Goal: Transaction & Acquisition: Purchase product/service

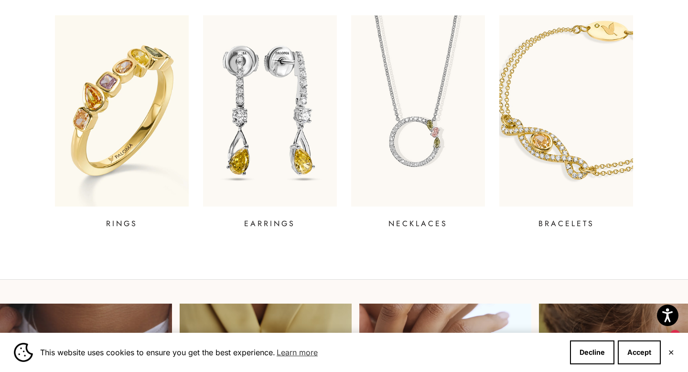
scroll to position [388, 0]
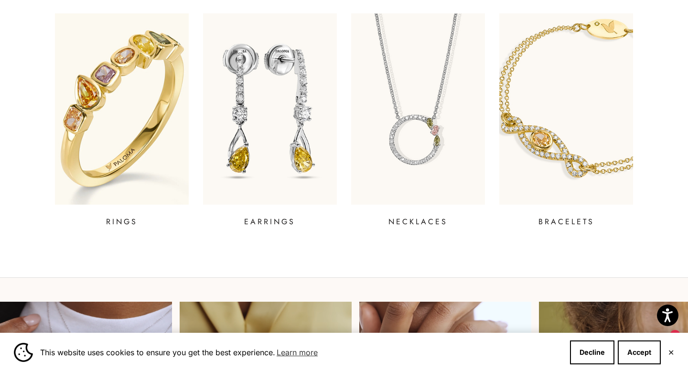
click at [152, 107] on img at bounding box center [122, 108] width 161 height 229
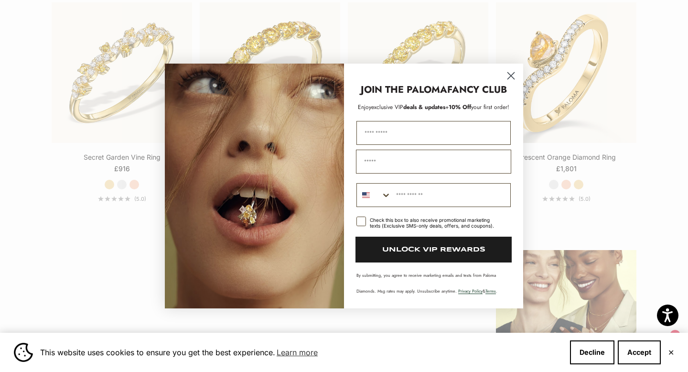
scroll to position [1048, 0]
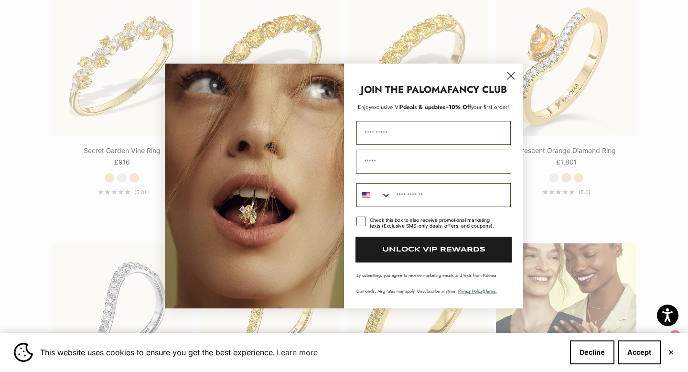
click at [514, 74] on circle "Close dialog" at bounding box center [511, 76] width 16 height 16
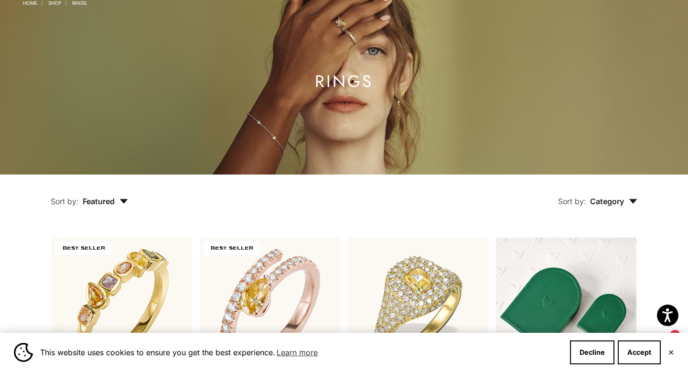
scroll to position [0, 0]
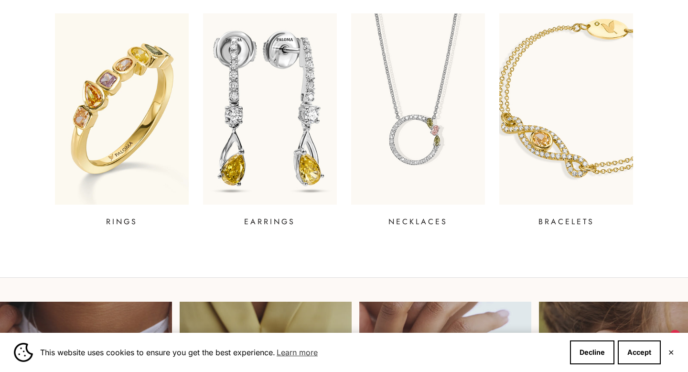
scroll to position [388, 0]
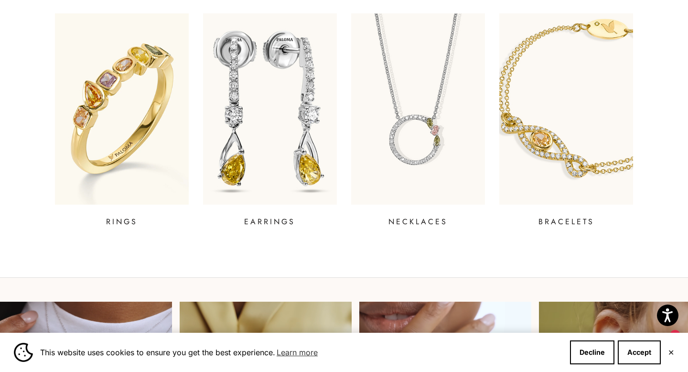
click at [263, 140] on img at bounding box center [270, 108] width 161 height 229
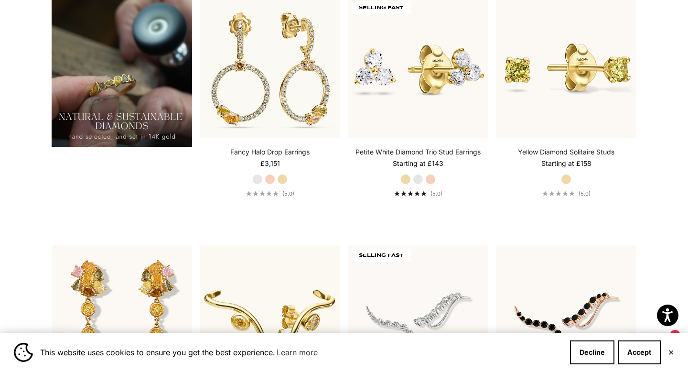
scroll to position [800, 0]
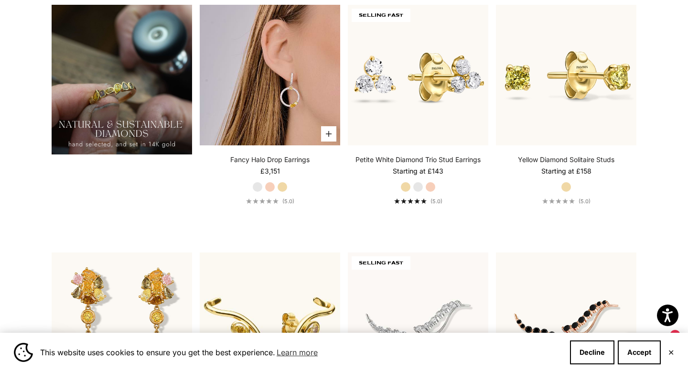
click at [281, 72] on img at bounding box center [270, 75] width 140 height 140
